Goal: Information Seeking & Learning: Compare options

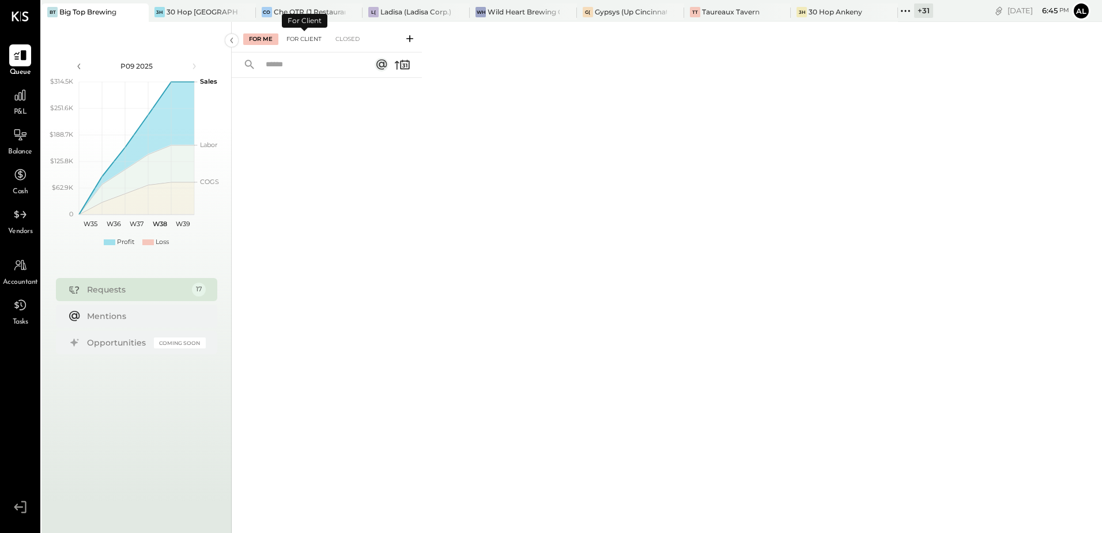
click at [311, 42] on div "For Client" at bounding box center [304, 39] width 47 height 12
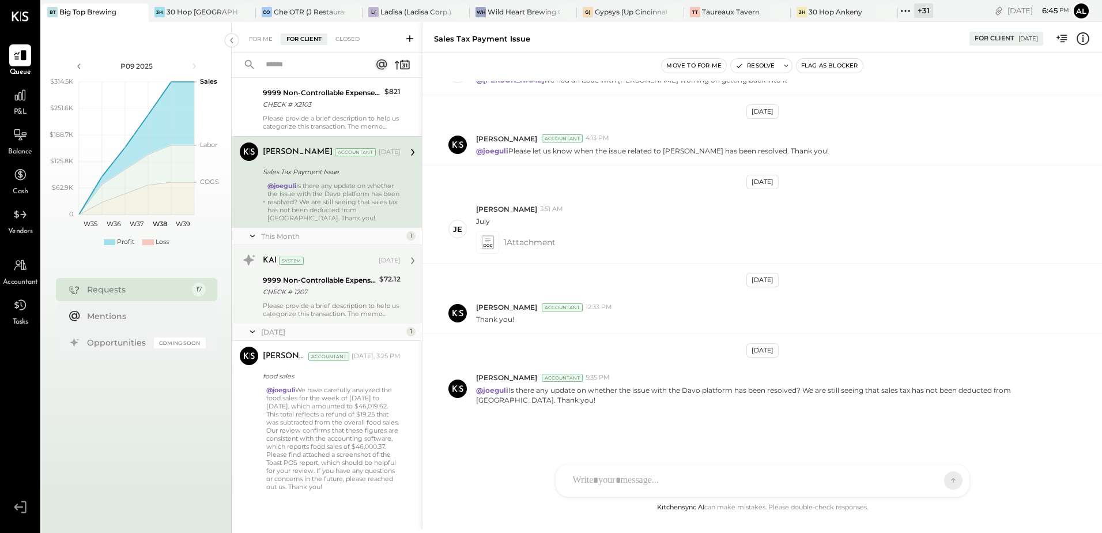
scroll to position [1088, 0]
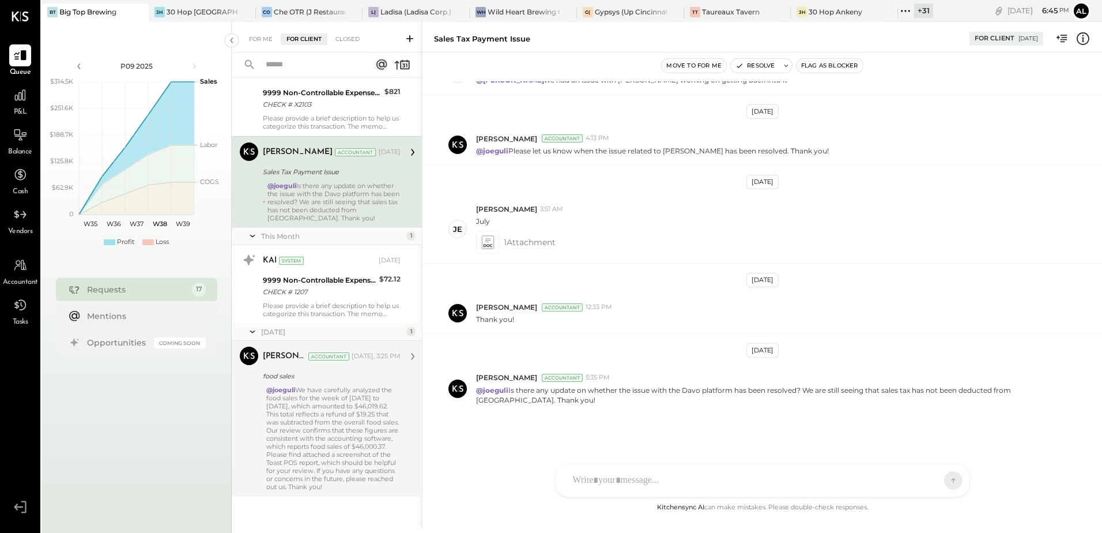
click at [338, 419] on div "@joeguli We have carefully analyzed the food sales for the week of [DATE] to [D…" at bounding box center [333, 438] width 134 height 105
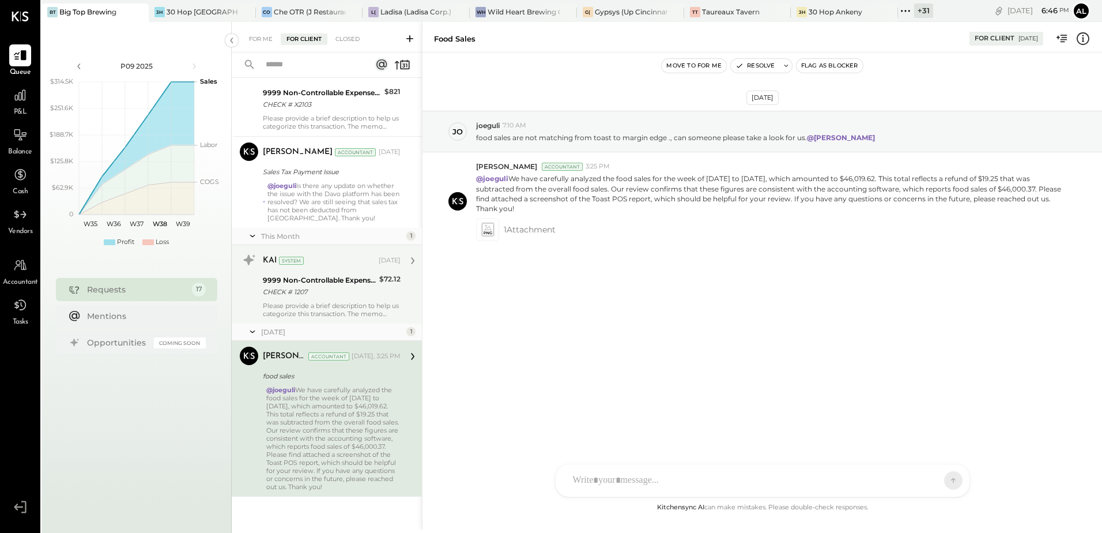
click at [314, 301] on div "Please provide a brief description to help us categorize this transaction. The …" at bounding box center [332, 309] width 138 height 16
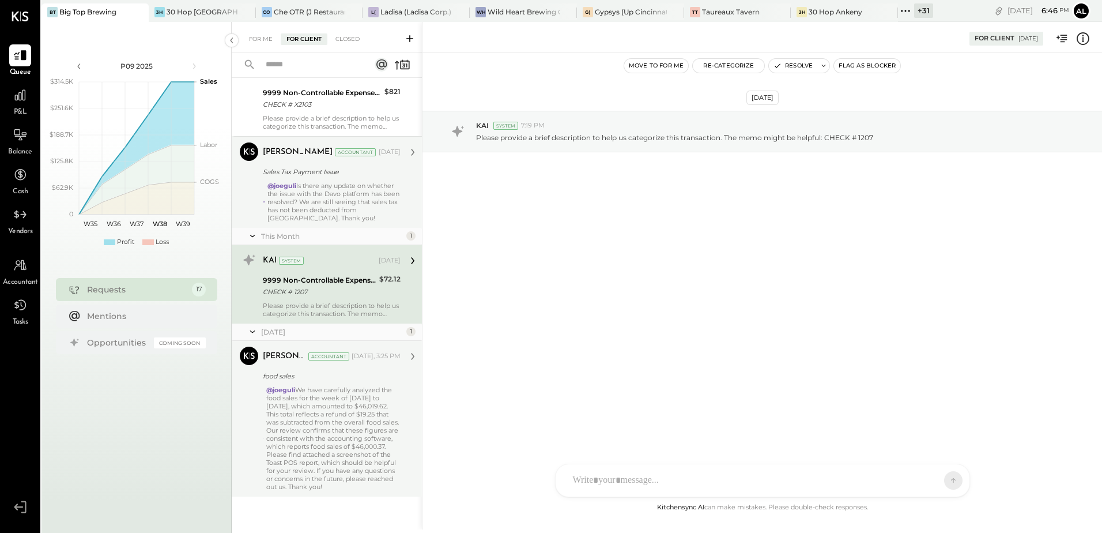
click at [314, 209] on div "@joeguli Is there any update on whether the issue with the Davo platform has be…" at bounding box center [333, 202] width 133 height 40
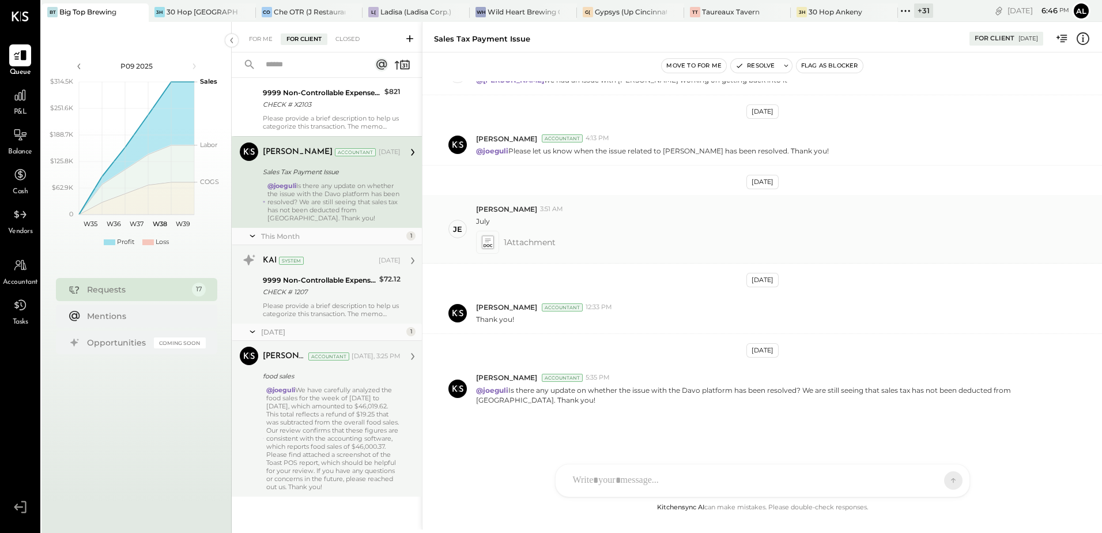
click at [490, 250] on icon at bounding box center [488, 242] width 14 height 16
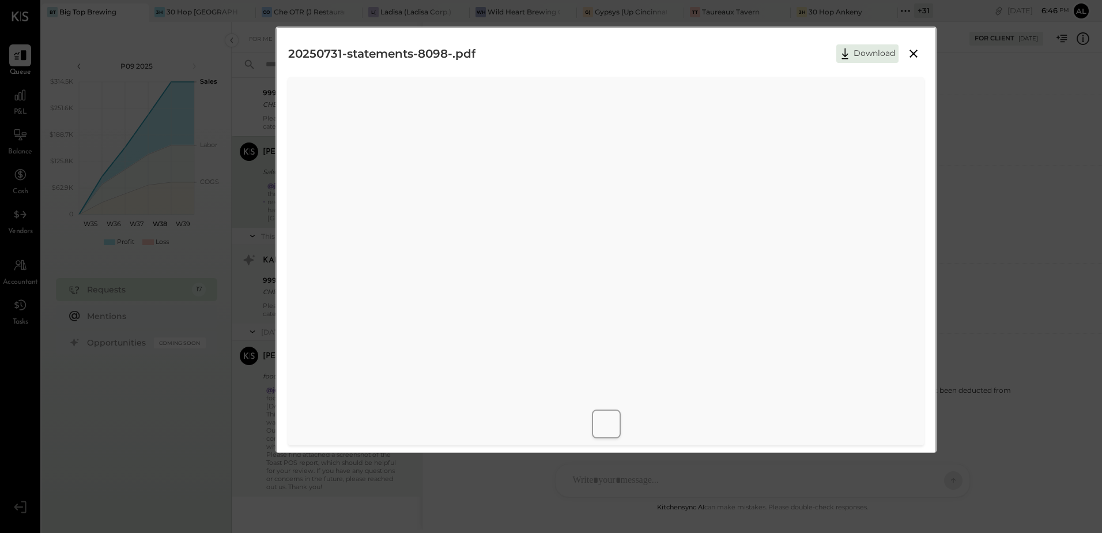
click at [910, 59] on icon at bounding box center [914, 54] width 14 height 14
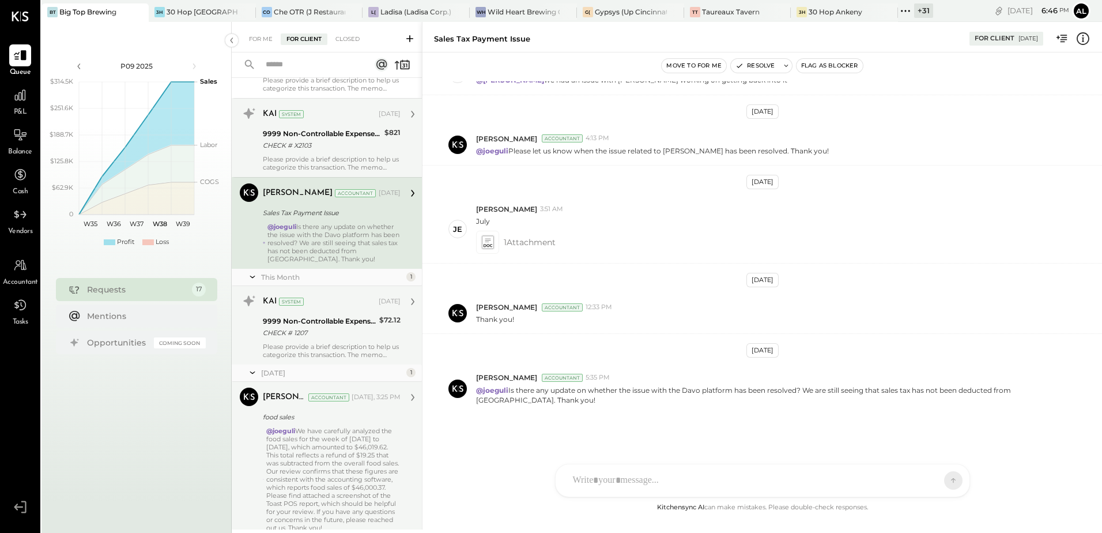
scroll to position [973, 0]
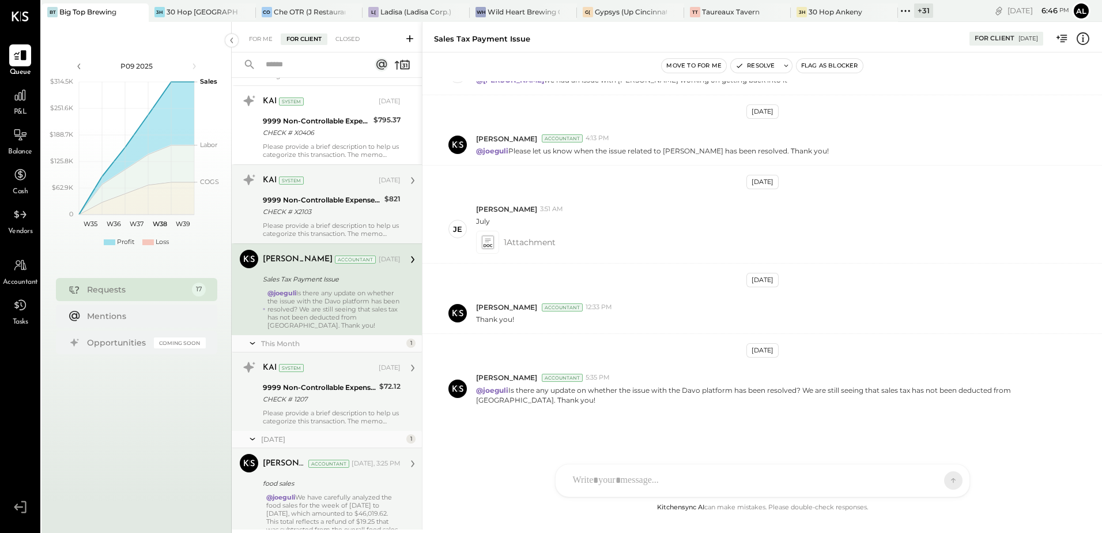
click at [315, 221] on div "Please provide a brief description to help us categorize this transaction. The …" at bounding box center [332, 229] width 138 height 16
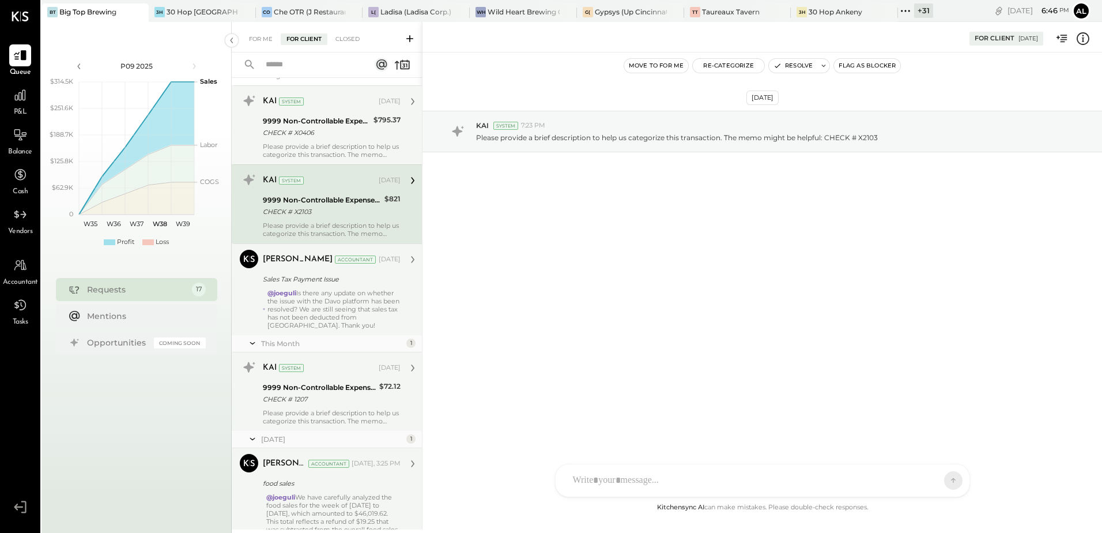
click at [330, 130] on div "CHECK # X0406" at bounding box center [316, 133] width 107 height 12
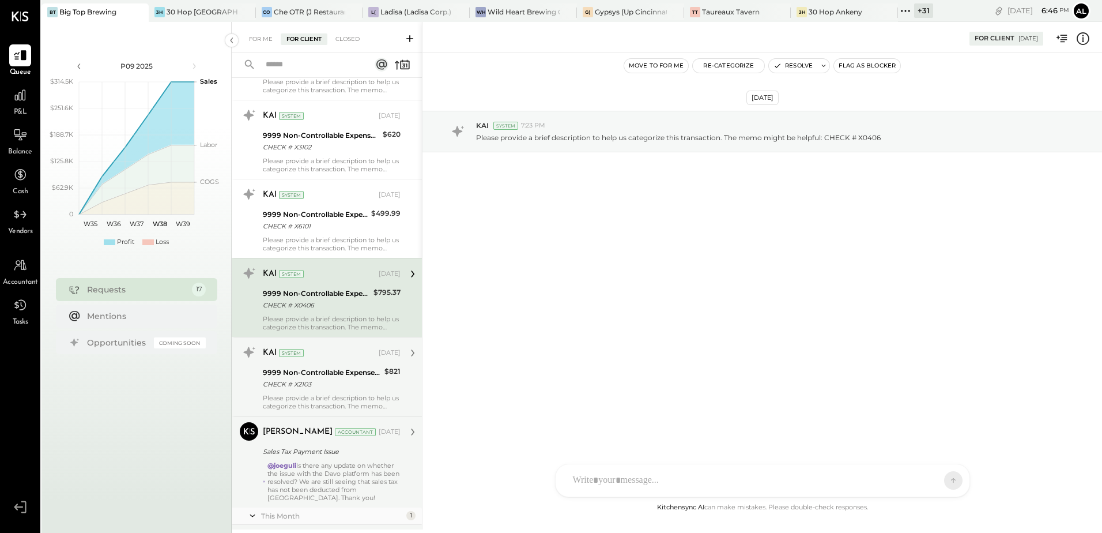
scroll to position [800, 0]
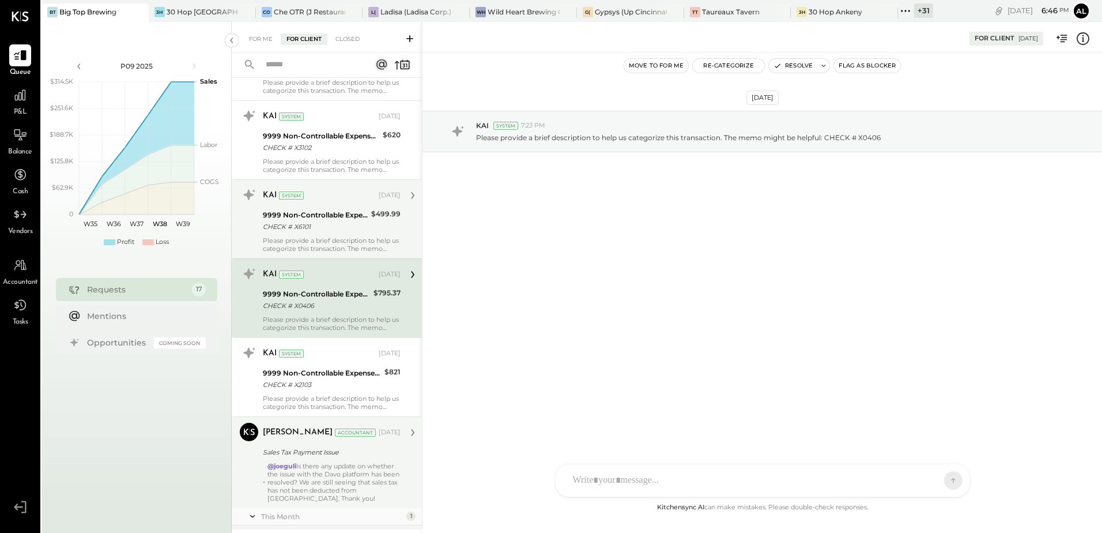
click at [316, 229] on div "CHECK # X6101" at bounding box center [315, 227] width 105 height 12
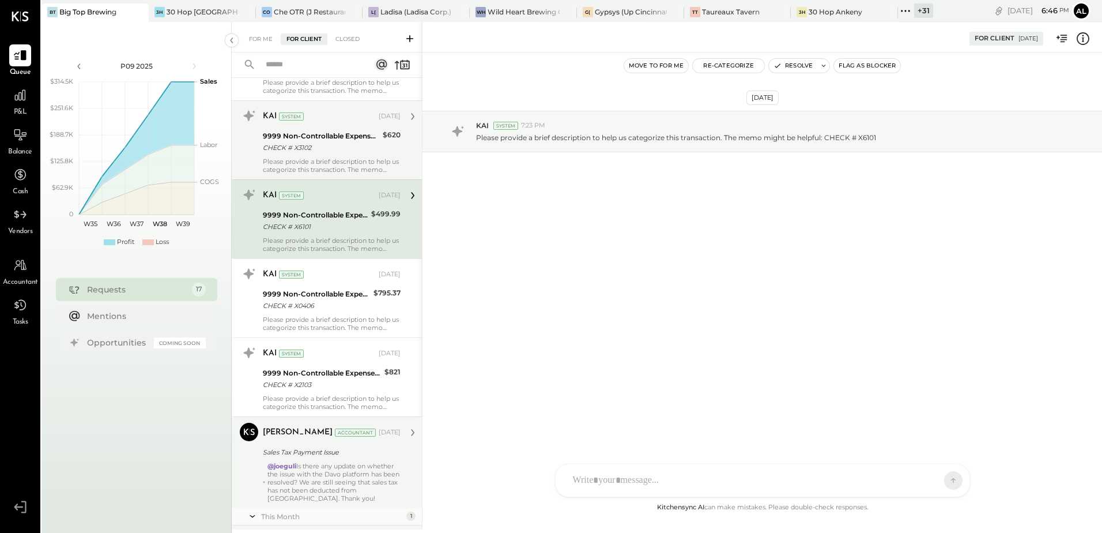
click at [304, 152] on div "CHECK # X3102" at bounding box center [321, 148] width 116 height 12
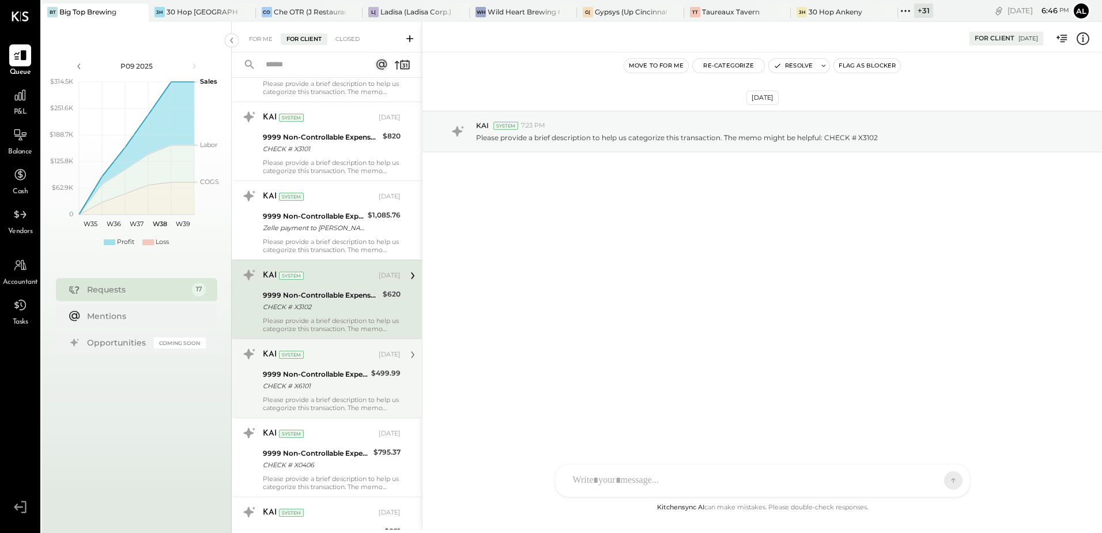
scroll to position [627, 0]
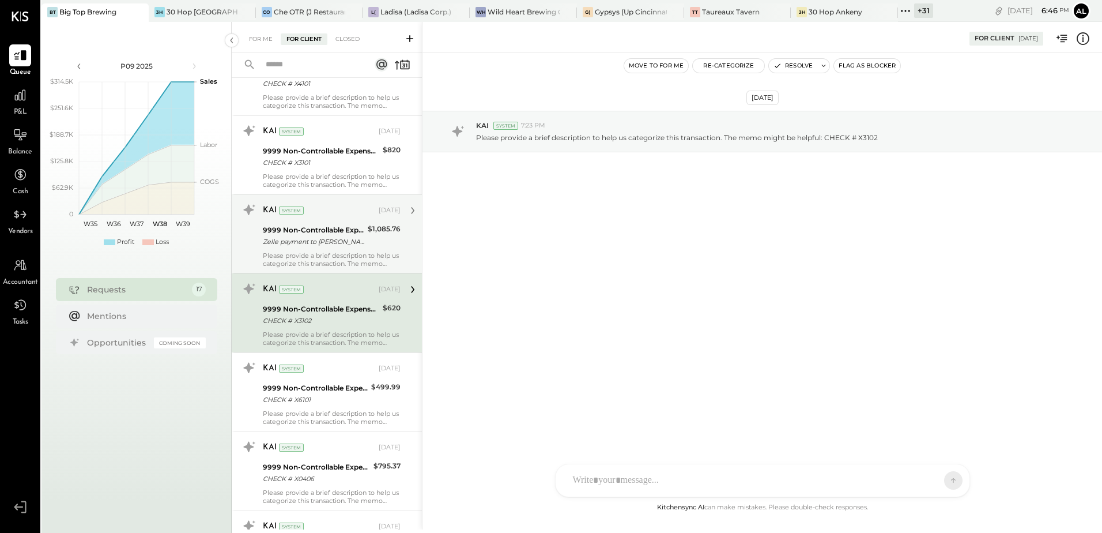
click at [313, 245] on div "Zelle payment to [PERSON_NAME] JPM99bgn8pyn" at bounding box center [313, 242] width 101 height 12
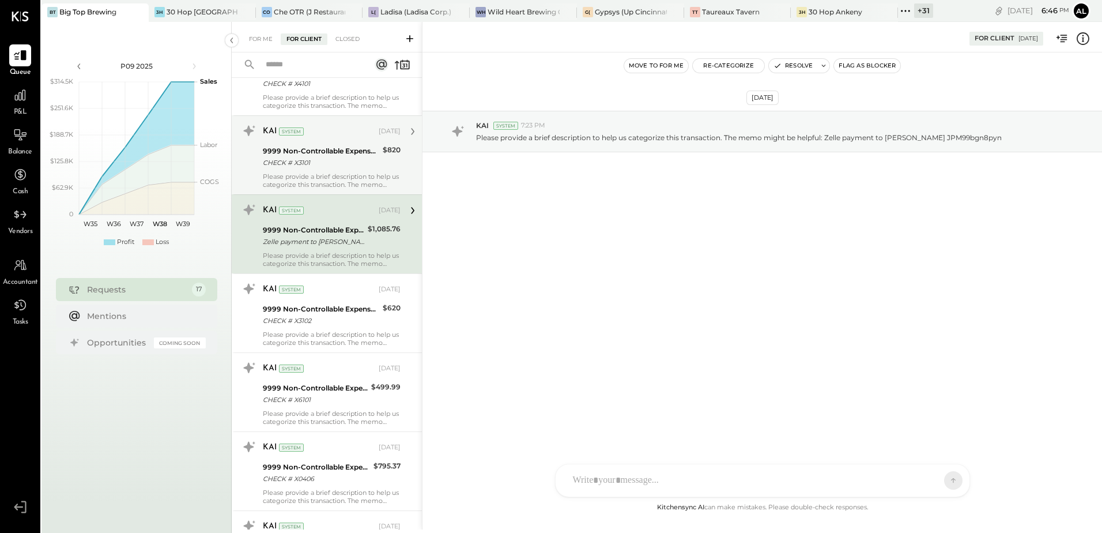
click at [322, 176] on div "Please provide a brief description to help us categorize this transaction. The …" at bounding box center [332, 180] width 138 height 16
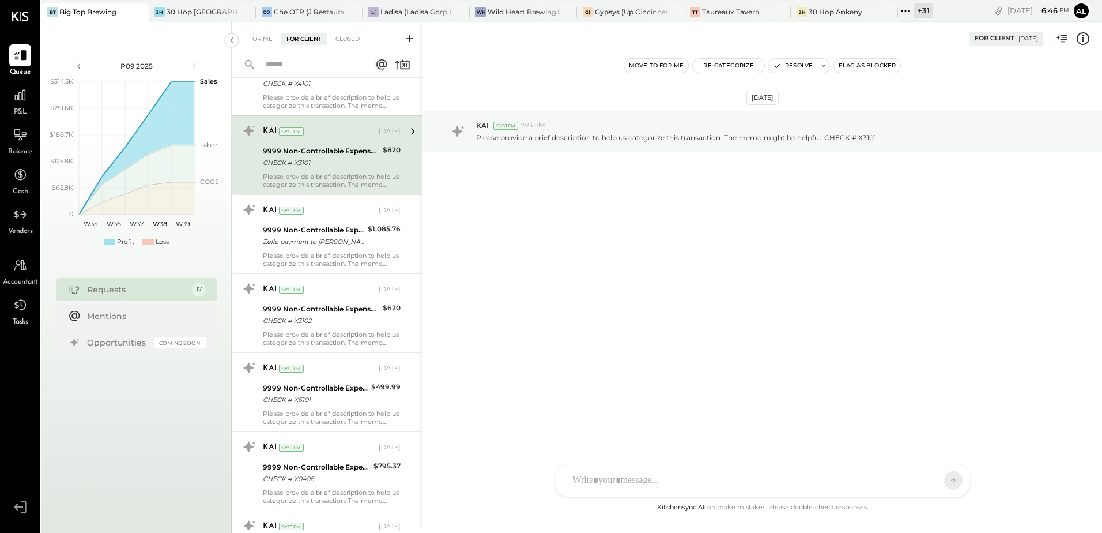
scroll to position [512, 0]
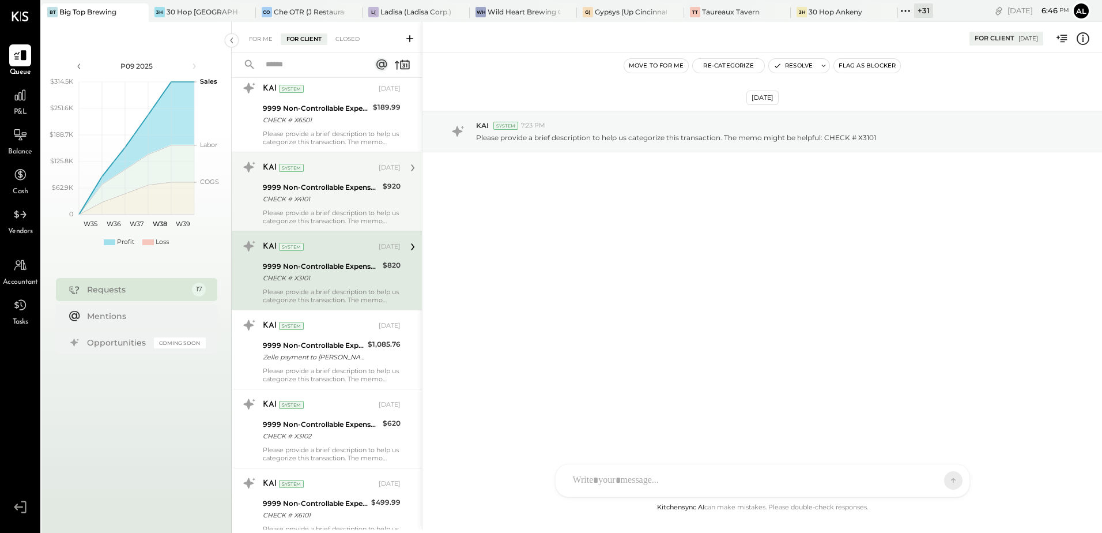
click at [306, 221] on div "Please provide a brief description to help us categorize this transaction. The …" at bounding box center [332, 217] width 138 height 16
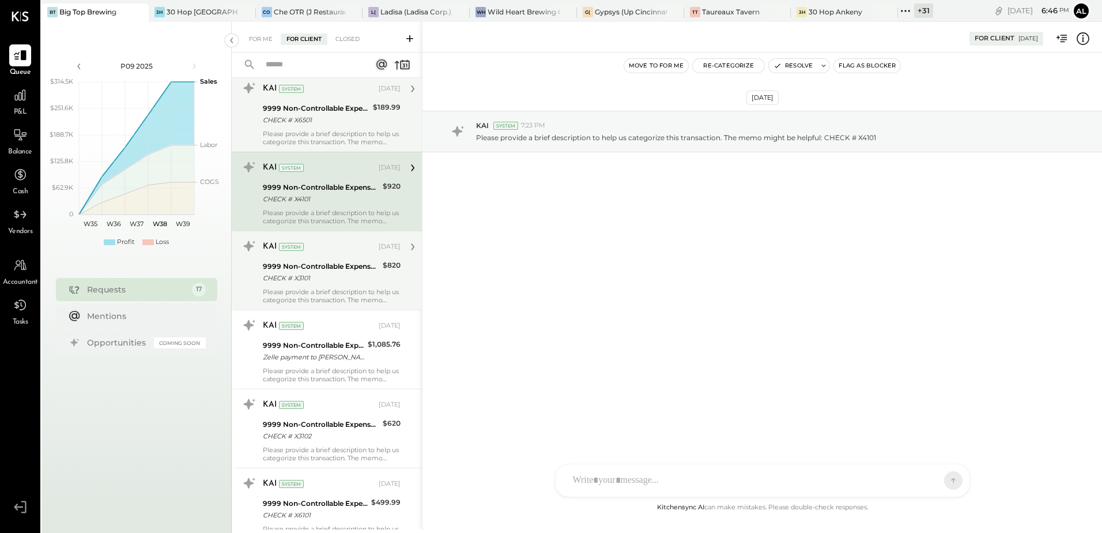
click at [296, 137] on div "Please provide a brief description to help us categorize this transaction. The …" at bounding box center [332, 138] width 138 height 16
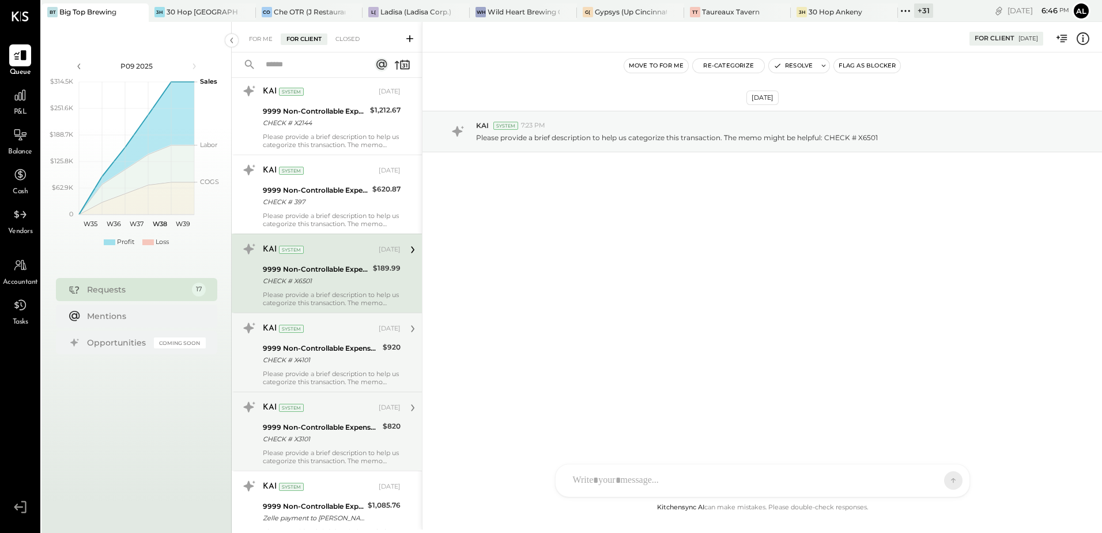
scroll to position [339, 0]
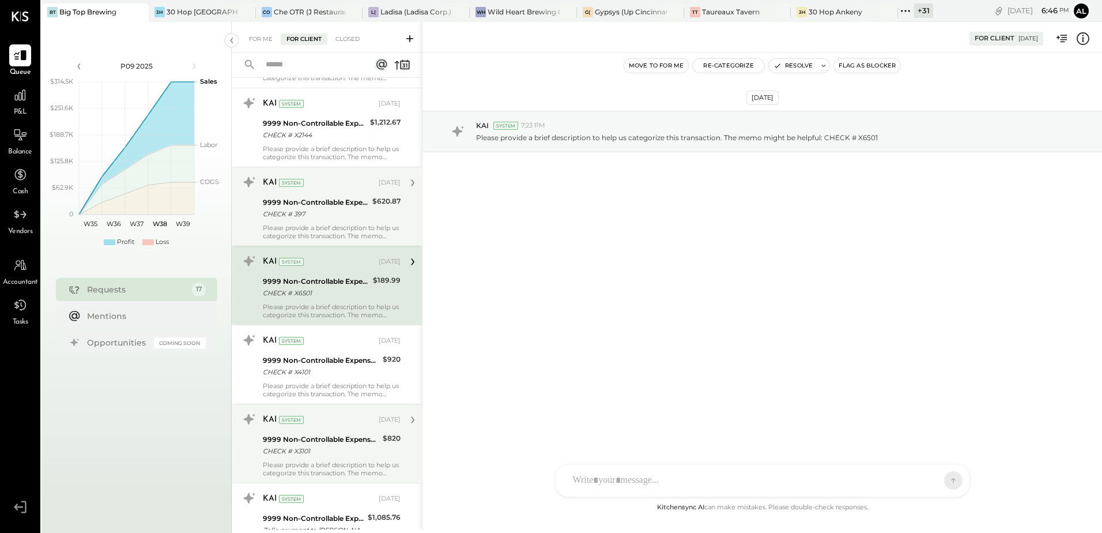
click at [313, 209] on div "CHECK # 397" at bounding box center [316, 214] width 106 height 12
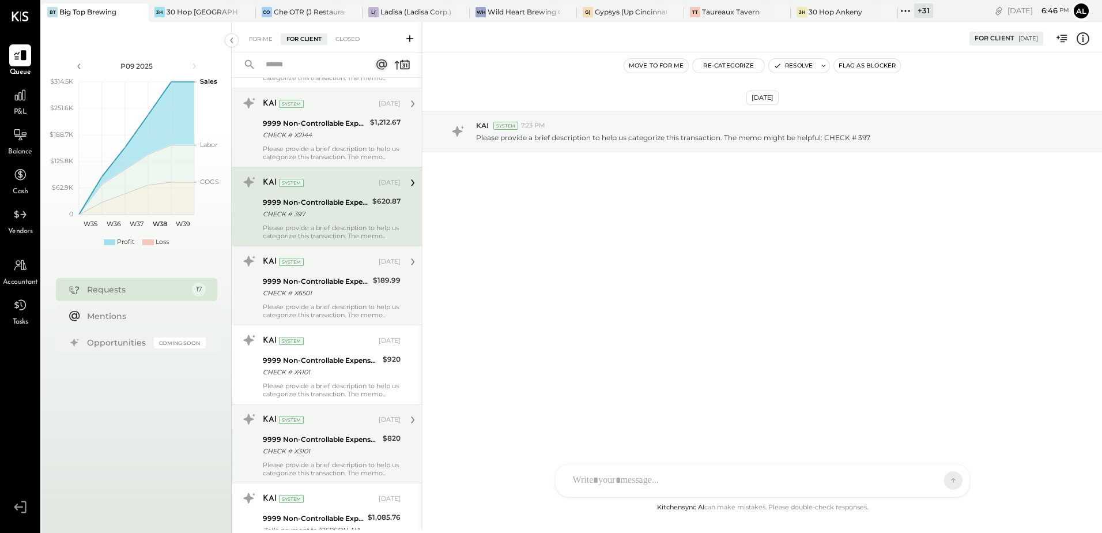
click at [297, 148] on div "Please provide a brief description to help us categorize this transaction. The …" at bounding box center [332, 153] width 138 height 16
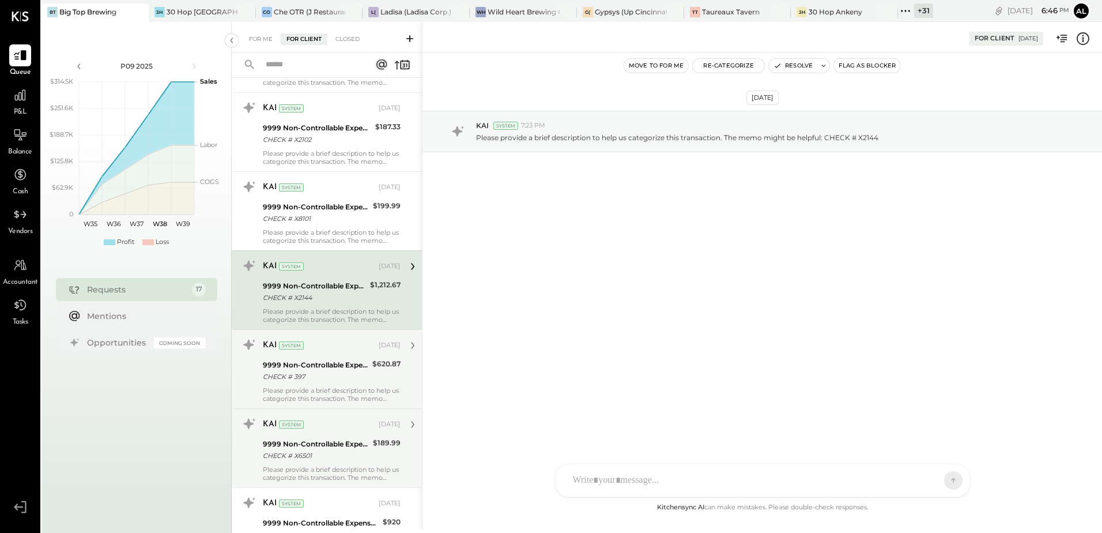
scroll to position [166, 0]
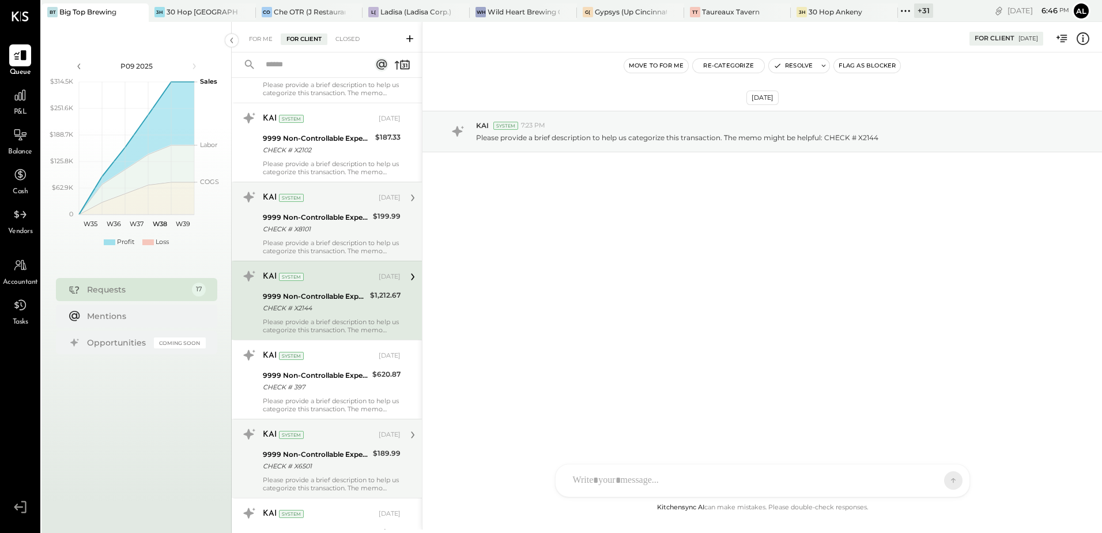
click at [308, 216] on div "9999 Non-Controllable Expenses:Other Income and Expenses:To Be Classified P&L" at bounding box center [316, 218] width 107 height 12
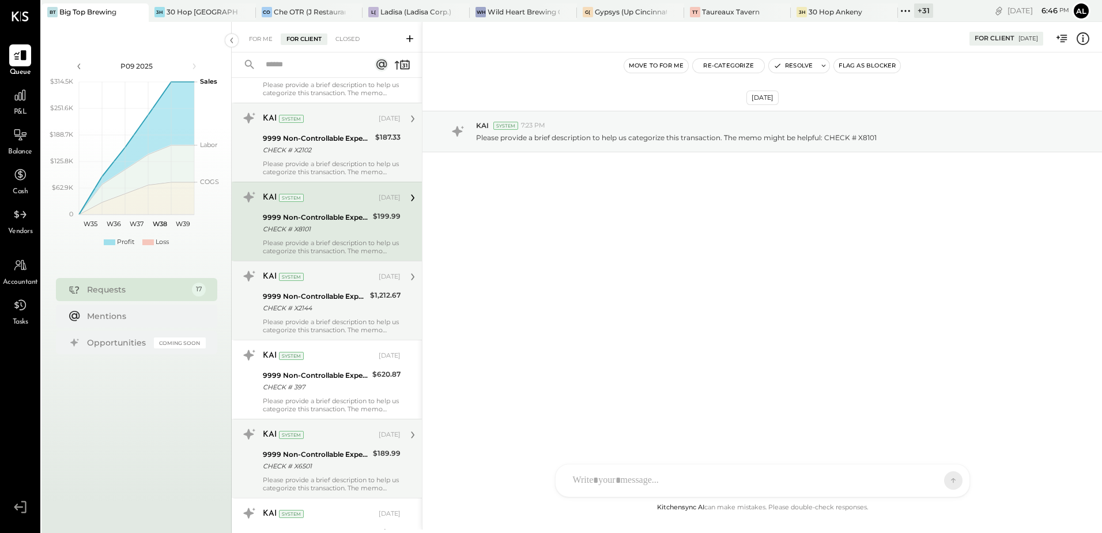
click at [297, 149] on div "CHECK # X2102" at bounding box center [317, 150] width 109 height 12
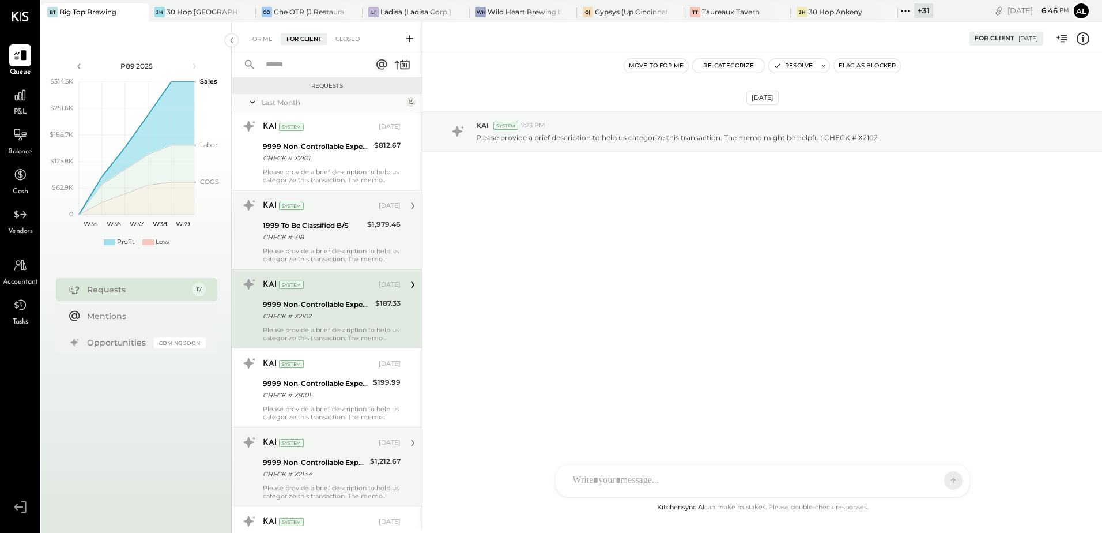
click at [326, 232] on div "CHECK # 318" at bounding box center [313, 237] width 101 height 12
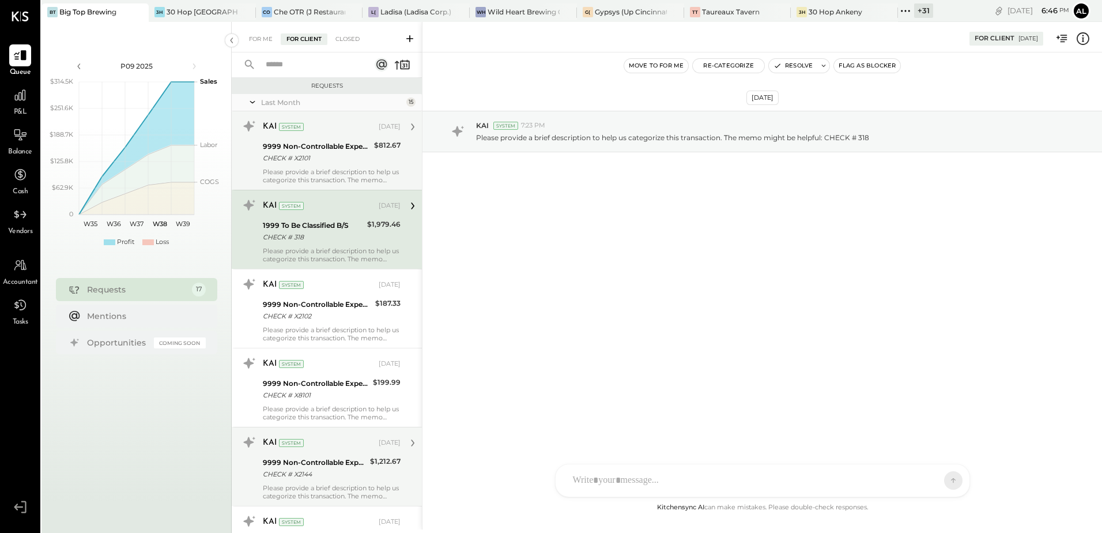
click at [300, 169] on div "Please provide a brief description to help us categorize this transaction. The …" at bounding box center [332, 176] width 138 height 16
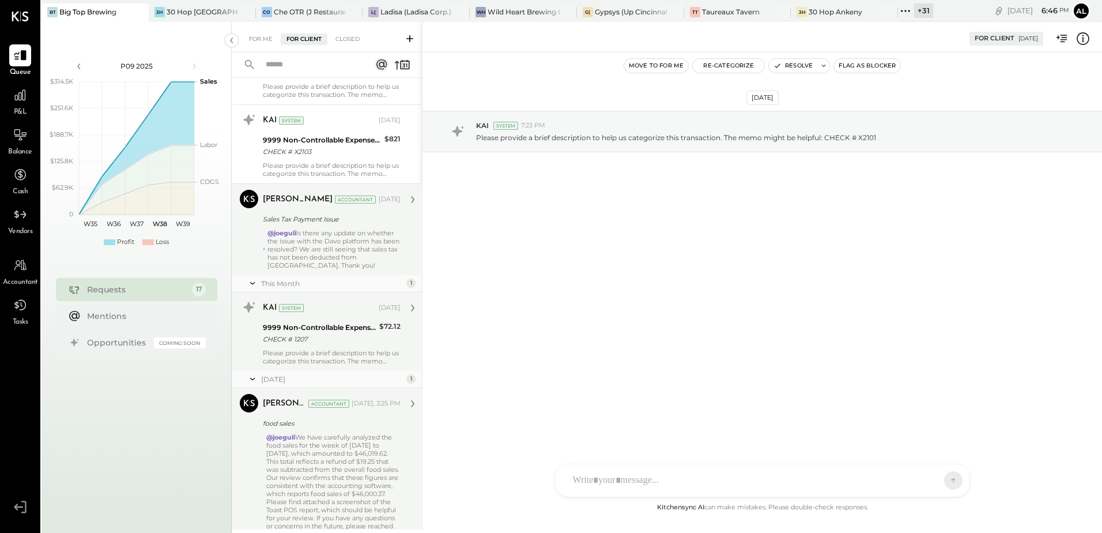
scroll to position [1088, 0]
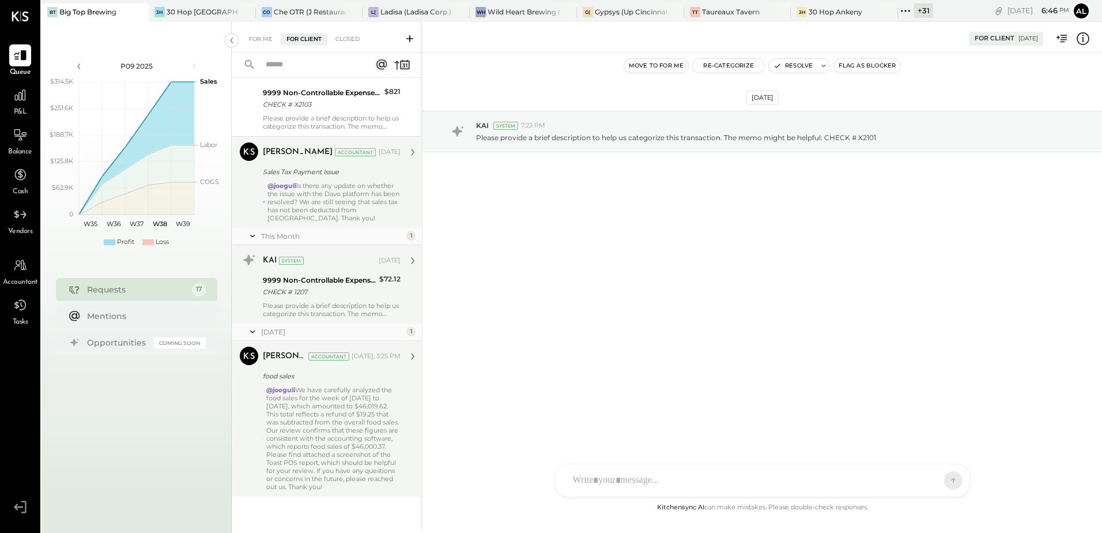
click at [320, 446] on div "@joeguli We have carefully analyzed the food sales for the week of [DATE] to [D…" at bounding box center [333, 438] width 134 height 105
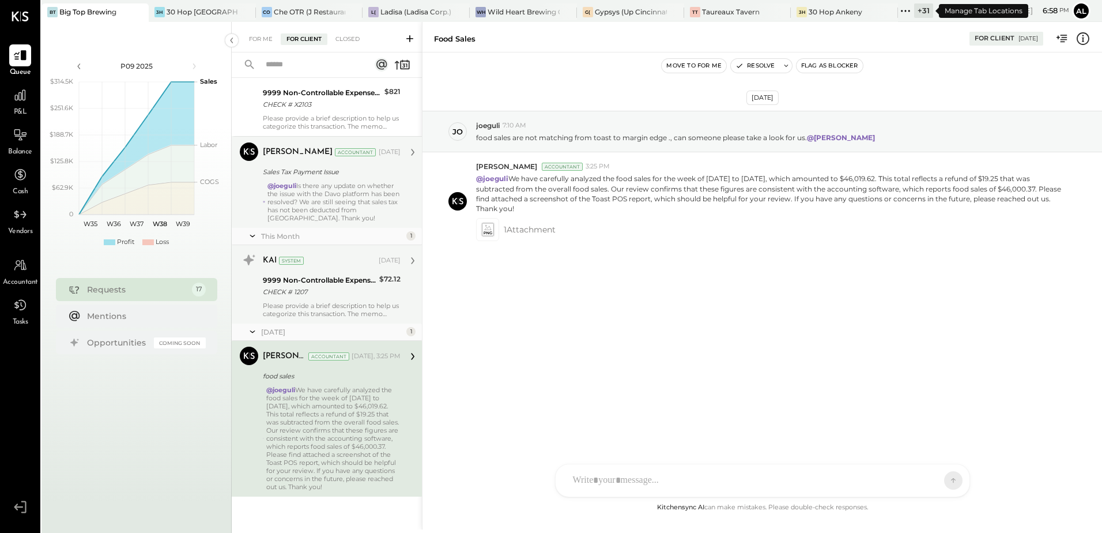
click at [908, 11] on icon at bounding box center [905, 10] width 15 height 15
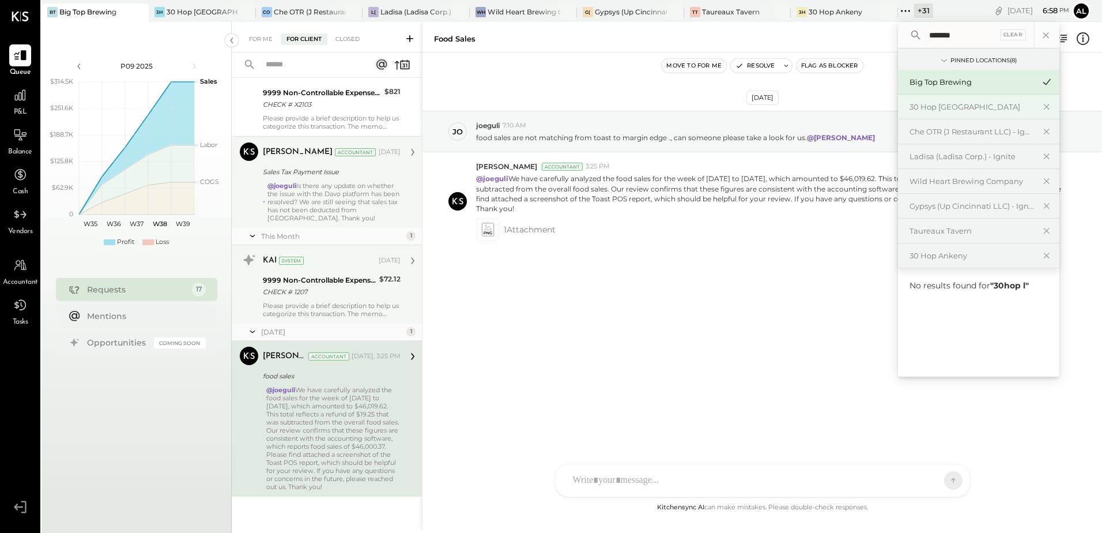
type input "********"
drag, startPoint x: 953, startPoint y: 29, endPoint x: 902, endPoint y: 22, distance: 51.2
click at [903, 22] on div "******** Clear" at bounding box center [978, 35] width 161 height 27
click at [191, 13] on div "30 Hop [GEOGRAPHIC_DATA]" at bounding box center [203, 12] width 72 height 10
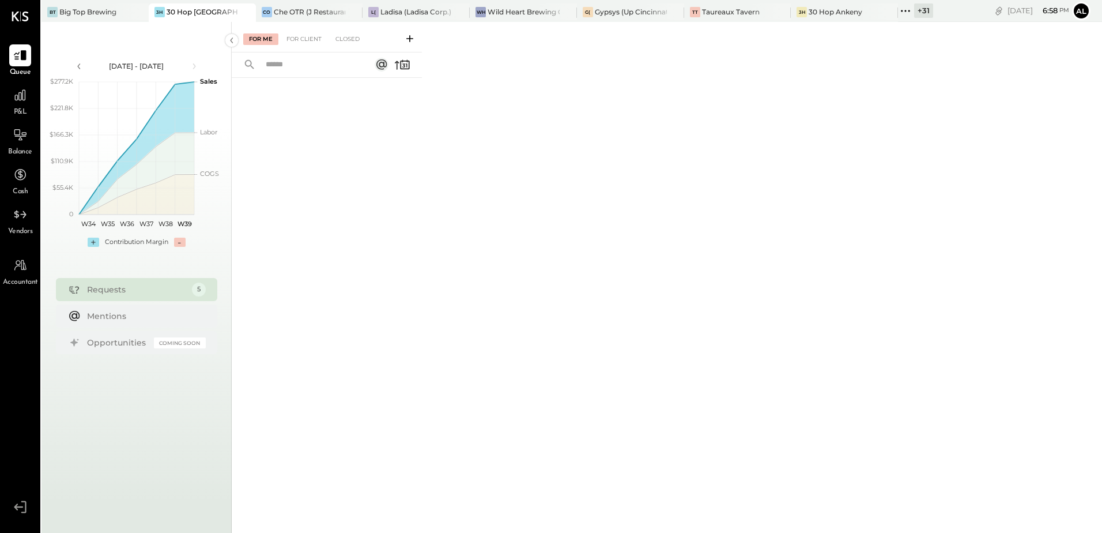
click at [910, 12] on icon at bounding box center [905, 10] width 15 height 15
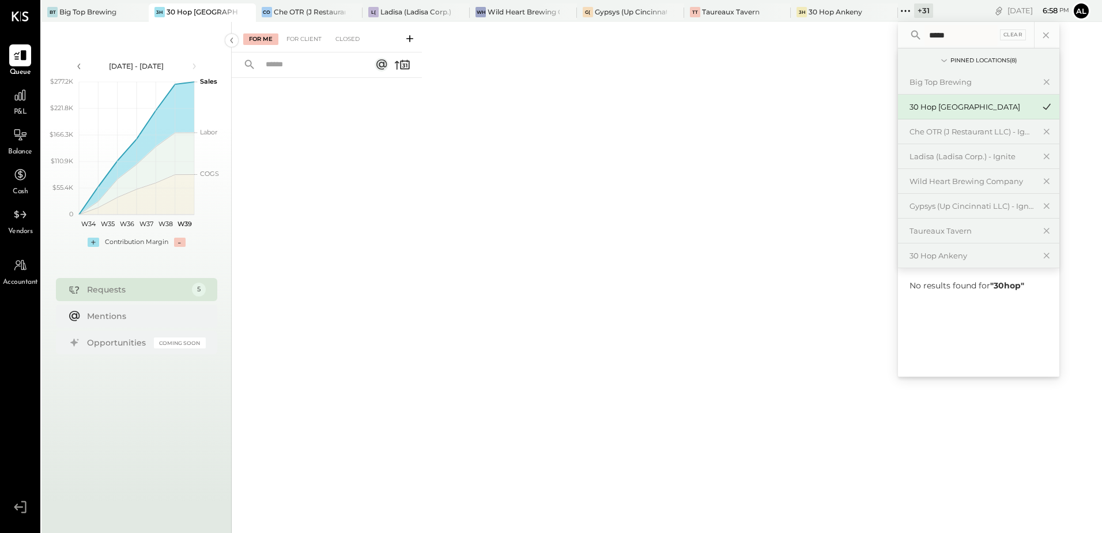
click at [922, 10] on div "+ 31" at bounding box center [923, 10] width 19 height 14
click at [907, 10] on icon at bounding box center [905, 10] width 15 height 15
drag, startPoint x: 959, startPoint y: 33, endPoint x: 896, endPoint y: 25, distance: 62.8
click at [897, 25] on div "BT Big Top Brewing 3H 30 Hop [GEOGRAPHIC_DATA] CO Che OTR (J Restaurant LLC) - …" at bounding box center [571, 266] width 1061 height 533
type input "*"
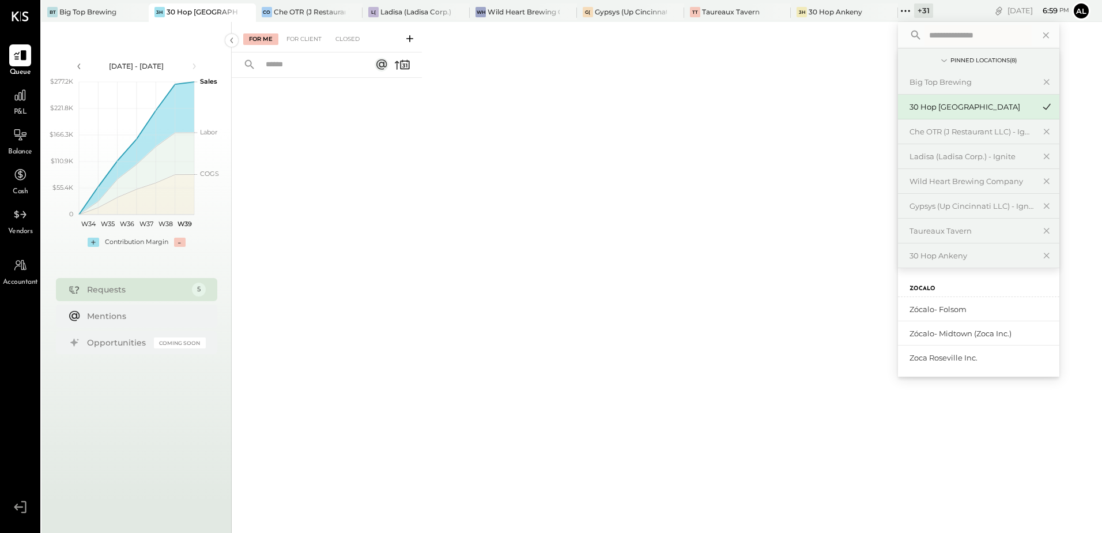
click at [769, 122] on div "For Me For Client Closed" at bounding box center [667, 275] width 870 height 507
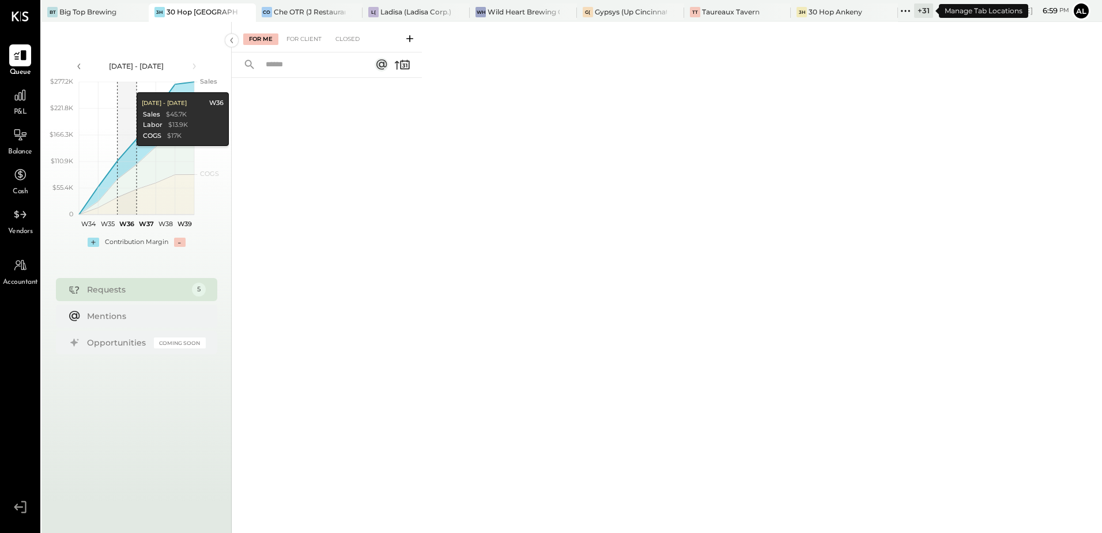
click at [925, 12] on div "+ 31" at bounding box center [923, 10] width 19 height 14
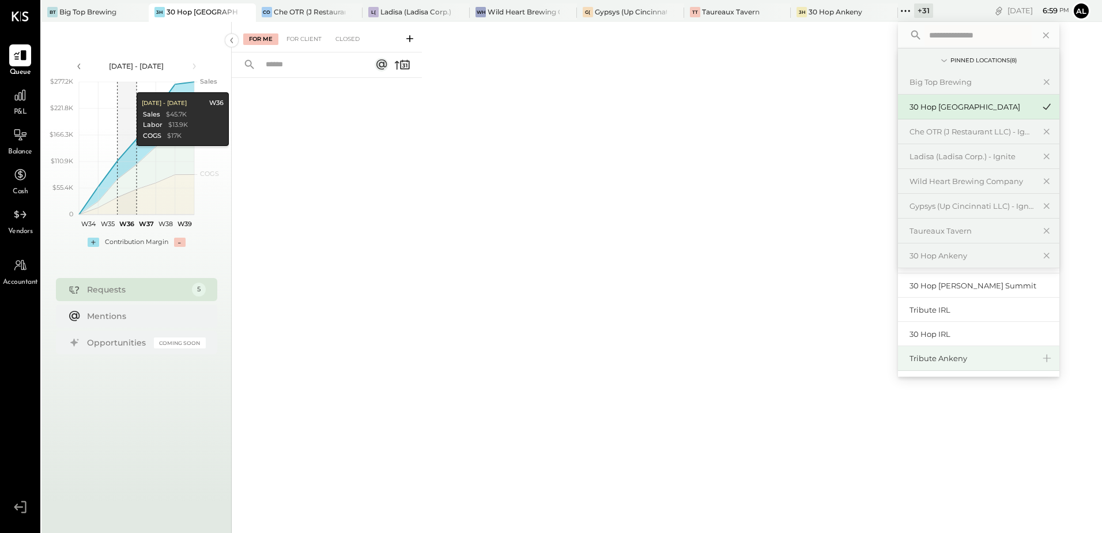
scroll to position [401, 0]
click at [979, 303] on div "30 Hop [PERSON_NAME] Summit" at bounding box center [972, 304] width 124 height 11
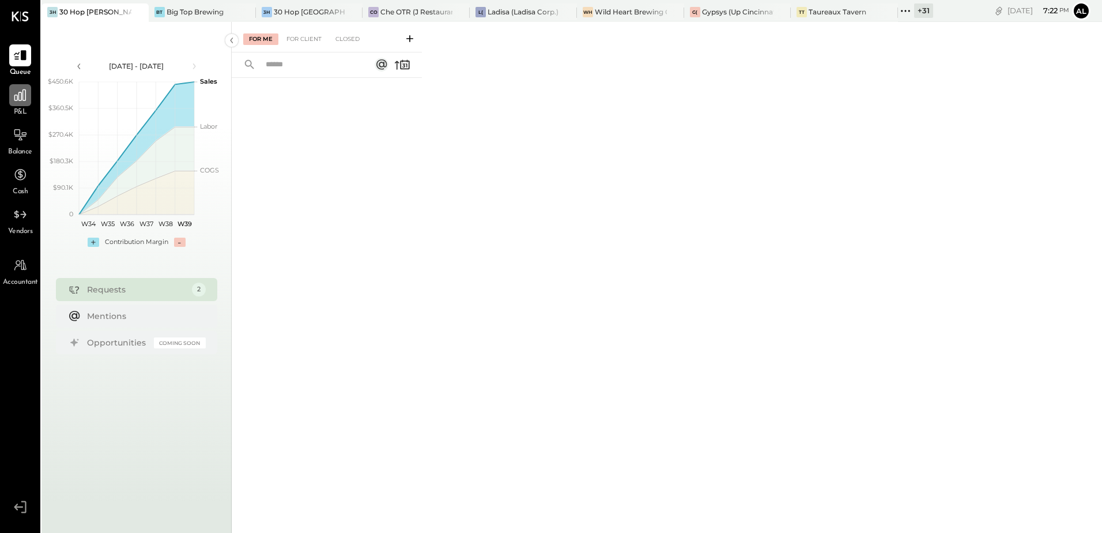
click at [22, 104] on div at bounding box center [20, 95] width 22 height 22
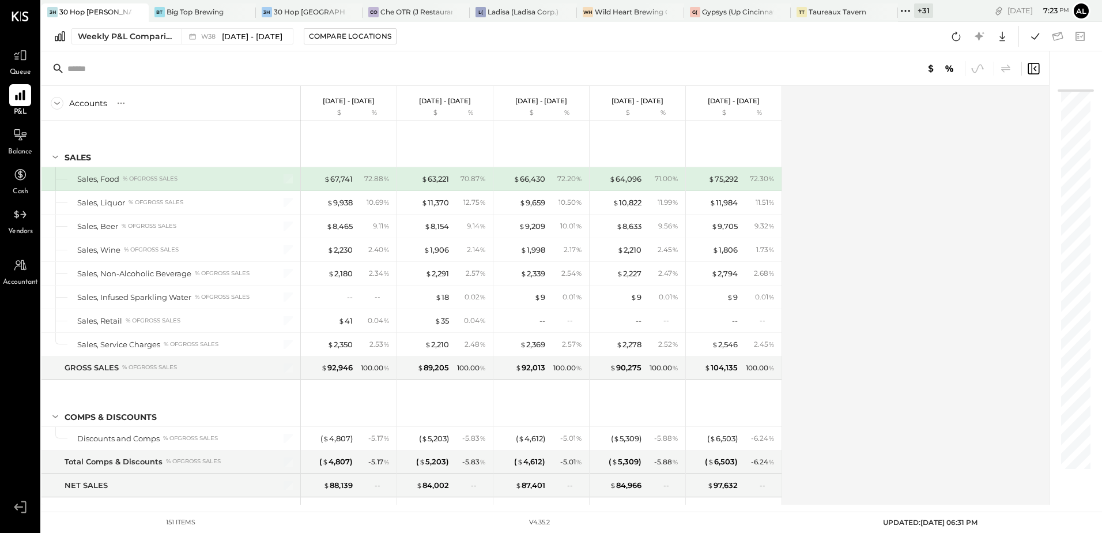
click at [839, 165] on div "Accounts S % GL [DATE] - [DATE] $ % [DATE] - [DATE] $ % [DATE] - [DATE] $ % [DA…" at bounding box center [545, 295] width 1009 height 418
